Goal: Transaction & Acquisition: Purchase product/service

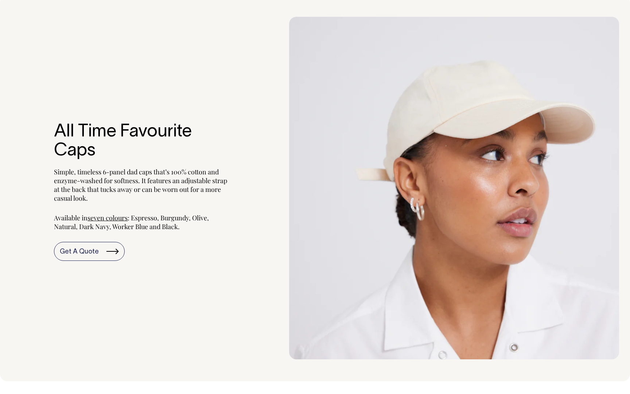
scroll to position [784, 0]
click at [456, 109] on img at bounding box center [454, 187] width 330 height 343
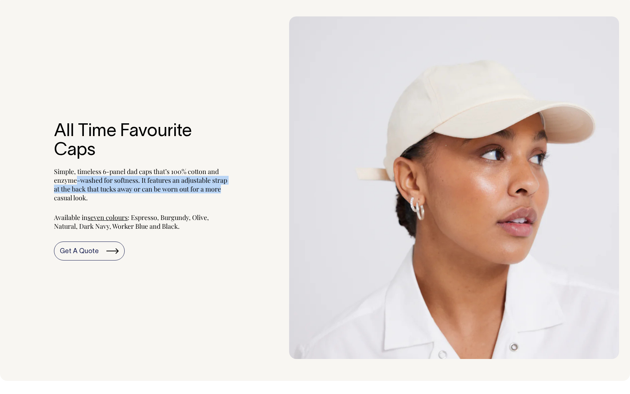
drag, startPoint x: 76, startPoint y: 179, endPoint x: 258, endPoint y: 187, distance: 182.2
click at [258, 187] on div "All Time Favourite Caps Simple, timeless 6-panel dad caps that’s 100% cotton an…" at bounding box center [143, 188] width 264 height 238
click at [412, 152] on img at bounding box center [454, 187] width 330 height 343
click at [456, 134] on img at bounding box center [454, 187] width 330 height 343
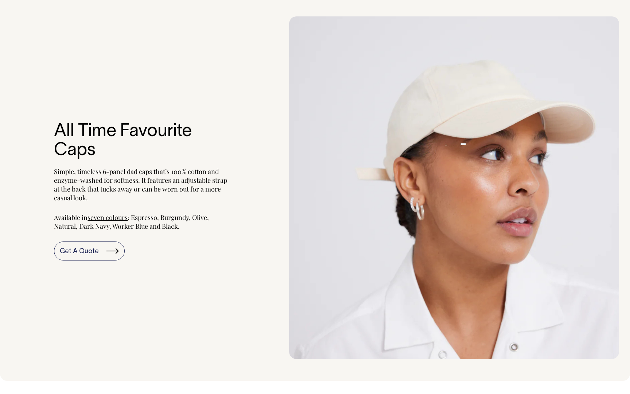
click at [233, 100] on div "All Time Favourite Caps Simple, timeless 6-panel dad caps that’s 100% cotton an…" at bounding box center [143, 188] width 264 height 238
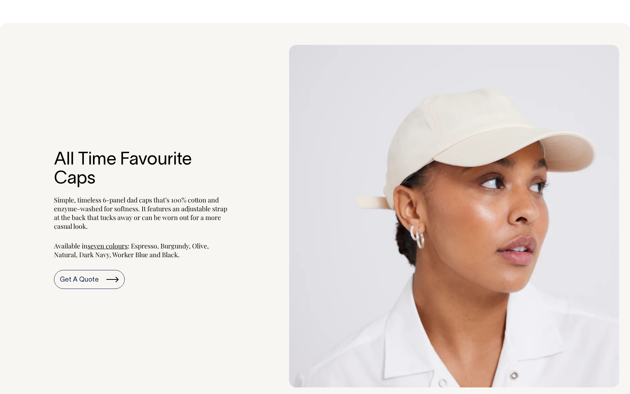
scroll to position [756, 0]
click at [115, 246] on span "seven colours" at bounding box center [108, 245] width 40 height 9
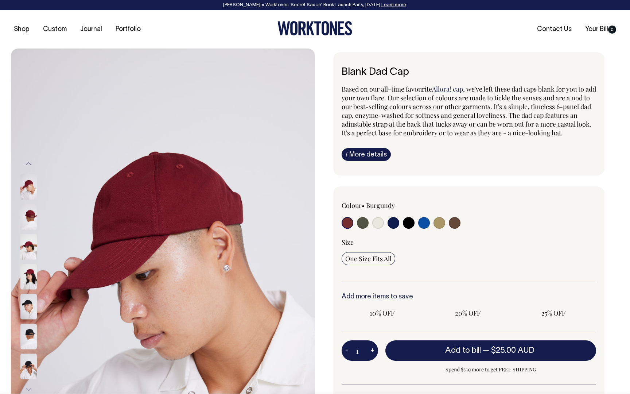
radio input "true"
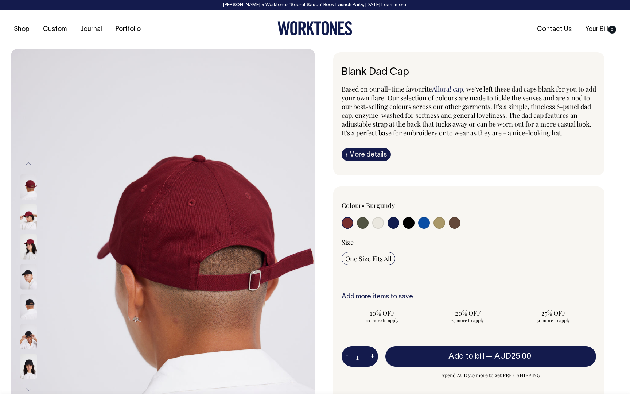
click at [378, 229] on input "radio" at bounding box center [378, 223] width 12 height 12
radio input "true"
select select "Natural"
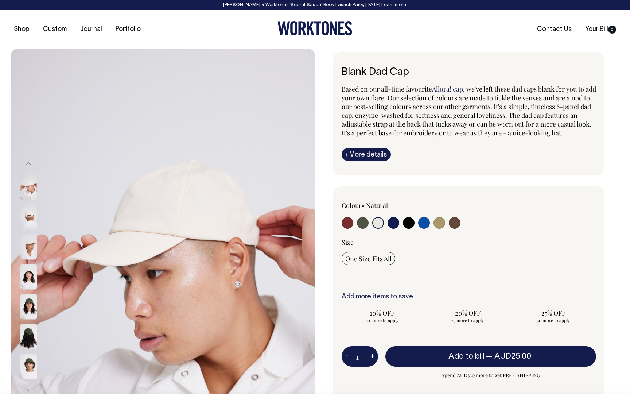
click at [32, 218] on img at bounding box center [28, 217] width 16 height 26
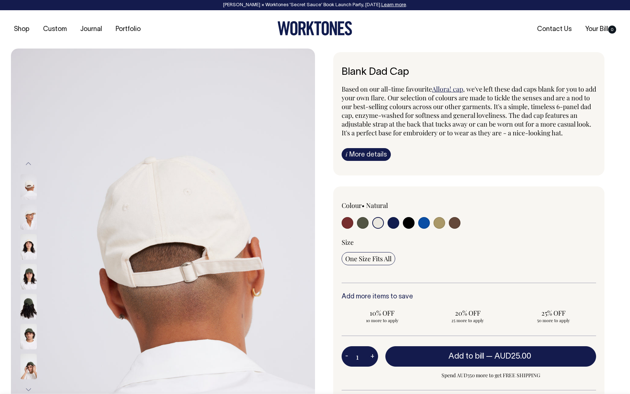
click at [29, 232] on div at bounding box center [38, 247] width 36 height 30
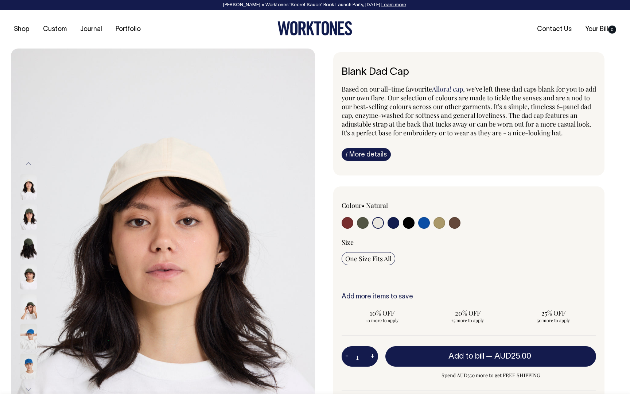
click at [31, 160] on button "Previous" at bounding box center [28, 164] width 11 height 16
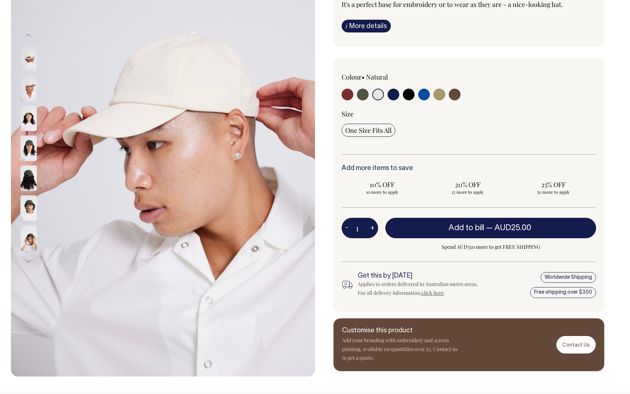
scroll to position [128, 0]
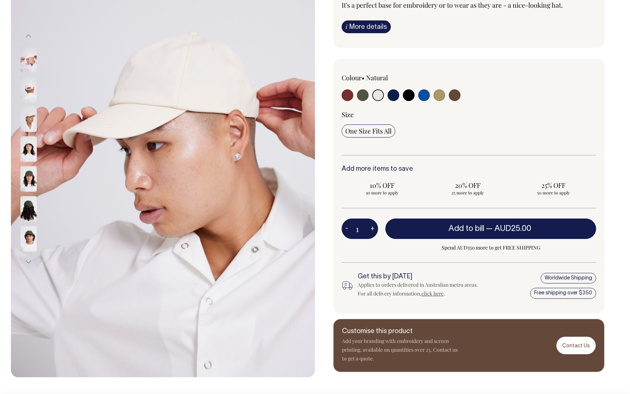
click at [377, 101] on input "radio" at bounding box center [378, 95] width 12 height 12
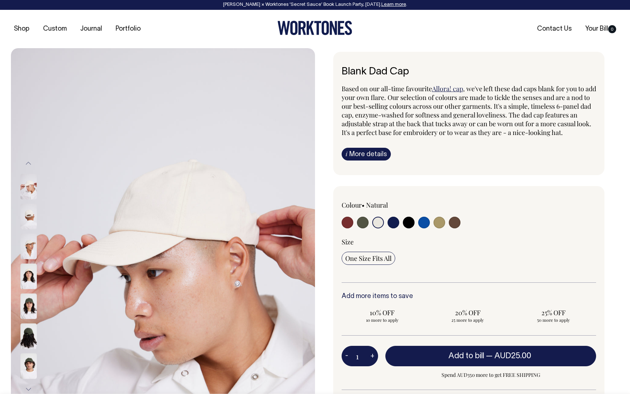
scroll to position [0, 0]
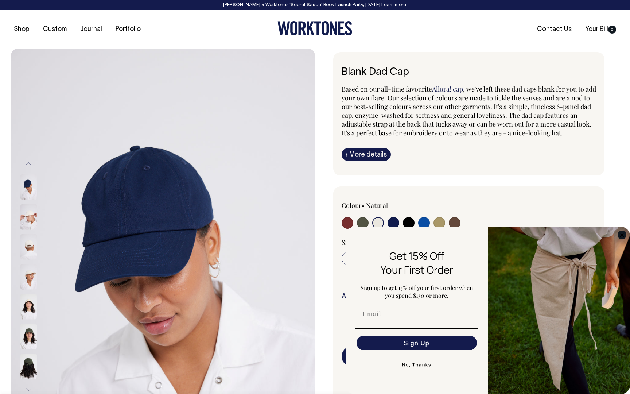
click at [622, 235] on circle "Close dialog" at bounding box center [622, 235] width 8 height 8
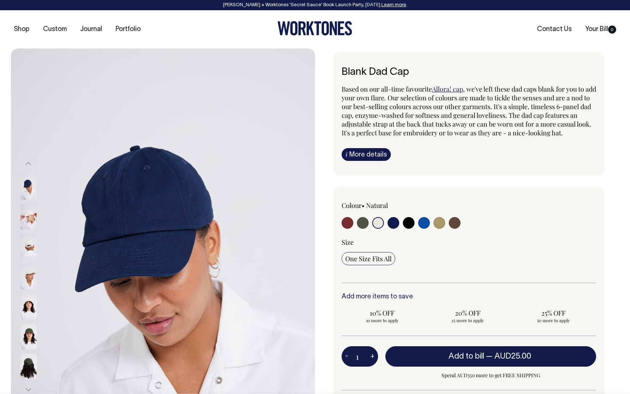
click at [378, 229] on input "radio" at bounding box center [378, 223] width 12 height 12
click at [379, 229] on input "radio" at bounding box center [378, 223] width 12 height 12
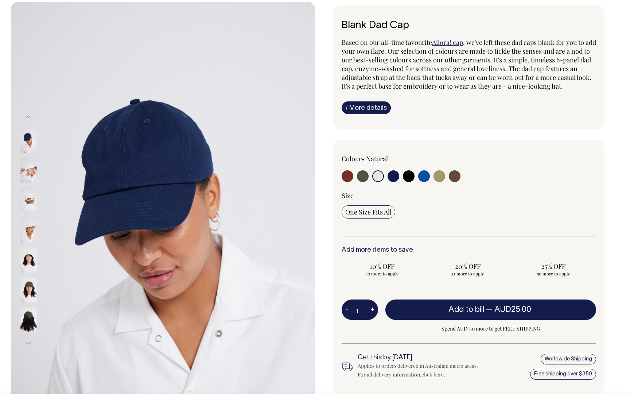
click at [376, 182] on input "radio" at bounding box center [378, 176] width 12 height 12
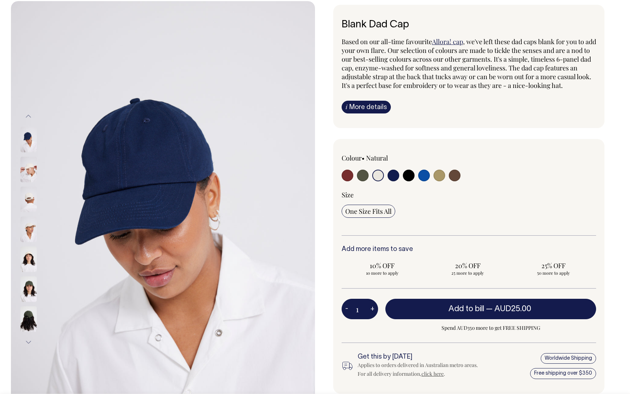
click at [28, 176] on img at bounding box center [28, 170] width 16 height 26
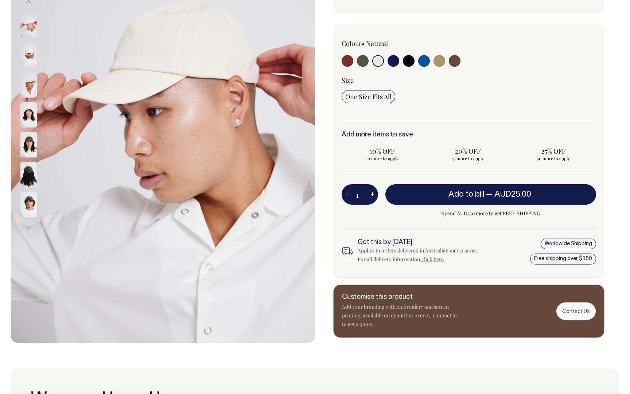
scroll to position [162, 0]
click at [378, 66] on input "radio" at bounding box center [378, 61] width 12 height 12
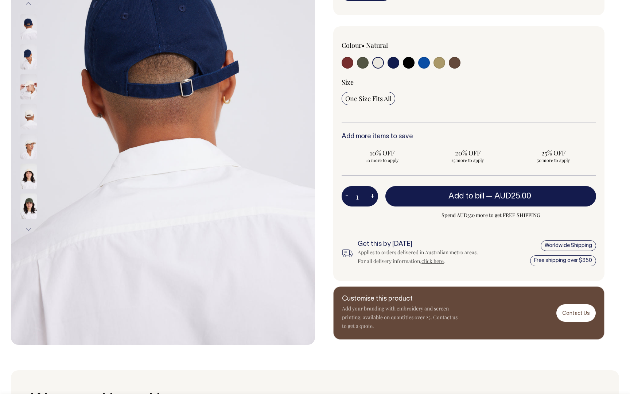
scroll to position [160, 0]
click at [27, 115] on img at bounding box center [28, 117] width 16 height 26
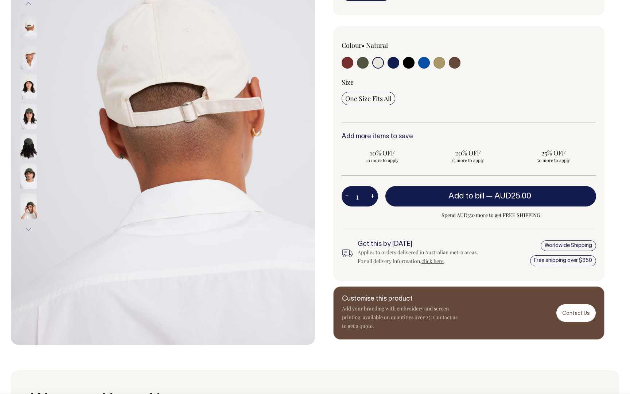
click at [27, 87] on img at bounding box center [28, 87] width 16 height 26
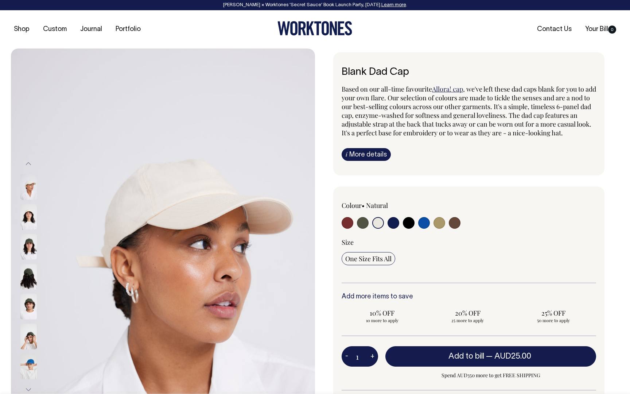
scroll to position [0, 0]
click at [34, 191] on img at bounding box center [28, 187] width 16 height 26
click at [376, 229] on input "radio" at bounding box center [378, 223] width 12 height 12
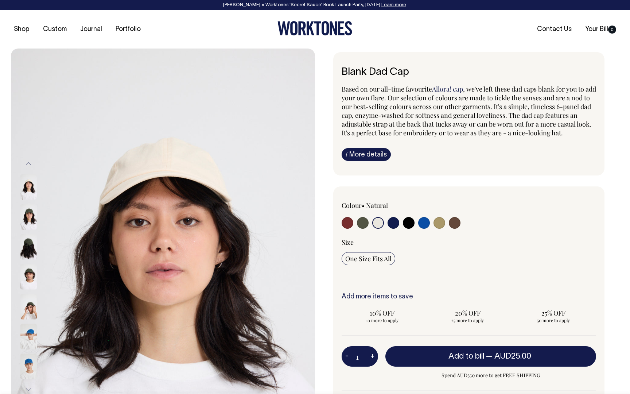
click at [27, 163] on button "Previous" at bounding box center [28, 164] width 11 height 16
